Goal: Task Accomplishment & Management: Use online tool/utility

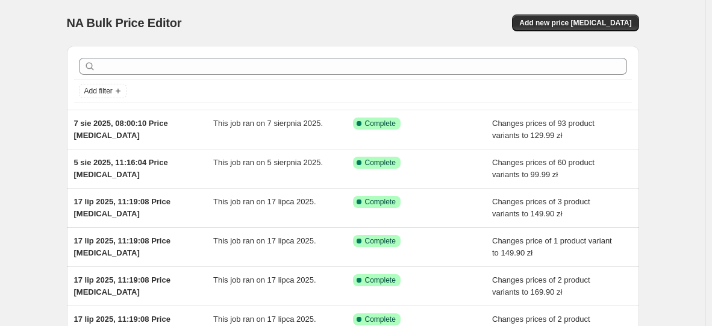
click at [339, 11] on div "NA Bulk Price Editor. This page is ready NA Bulk Price Editor Add new price cha…" at bounding box center [353, 23] width 572 height 46
click at [601, 13] on div "NA Bulk Price Editor. This page is ready NA Bulk Price Editor Add new price cha…" at bounding box center [353, 23] width 572 height 46
click at [595, 22] on span "Add new price change job" at bounding box center [575, 23] width 112 height 10
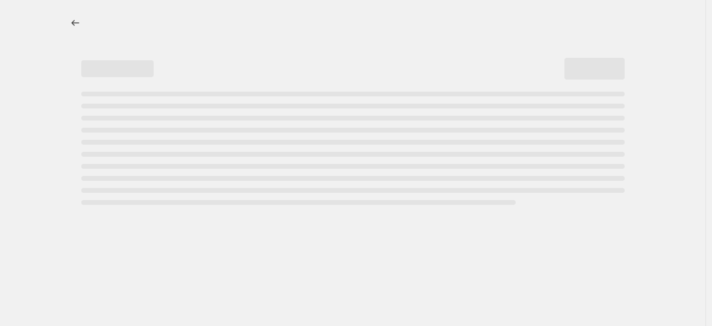
select select "percentage"
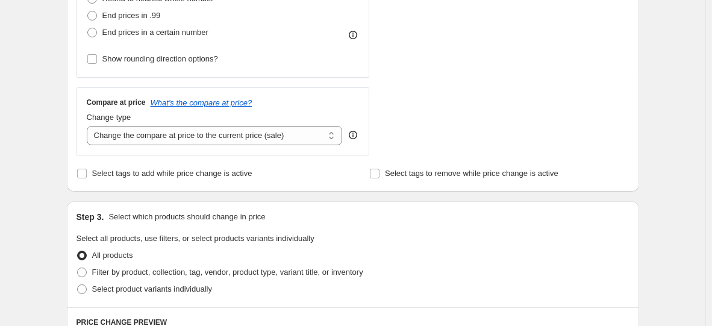
scroll to position [120, 0]
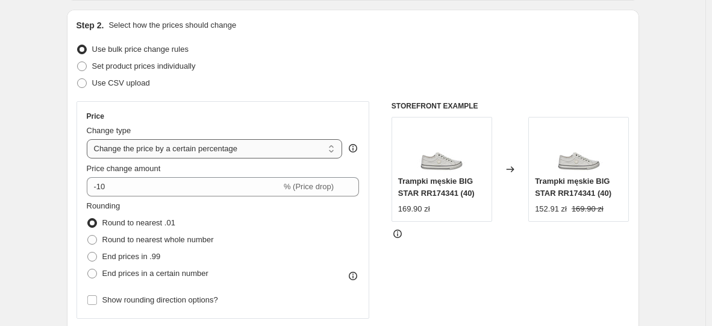
click at [227, 146] on select "Change the price to a certain amount Change the price by a certain amount Chang…" at bounding box center [215, 148] width 256 height 19
click at [172, 67] on span "Set product prices individually" at bounding box center [144, 65] width 104 height 9
click at [78, 62] on input "Set product prices individually" at bounding box center [77, 61] width 1 height 1
radio input "true"
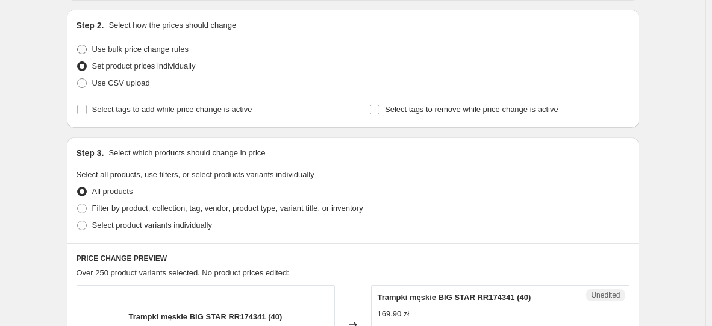
click at [178, 51] on span "Use bulk price change rules" at bounding box center [140, 49] width 96 height 9
click at [78, 45] on input "Use bulk price change rules" at bounding box center [77, 45] width 1 height 1
radio input "true"
select select "percentage"
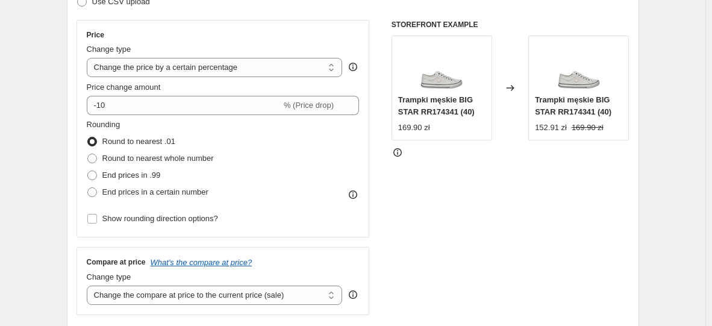
scroll to position [96, 0]
